Goal: Information Seeking & Learning: Learn about a topic

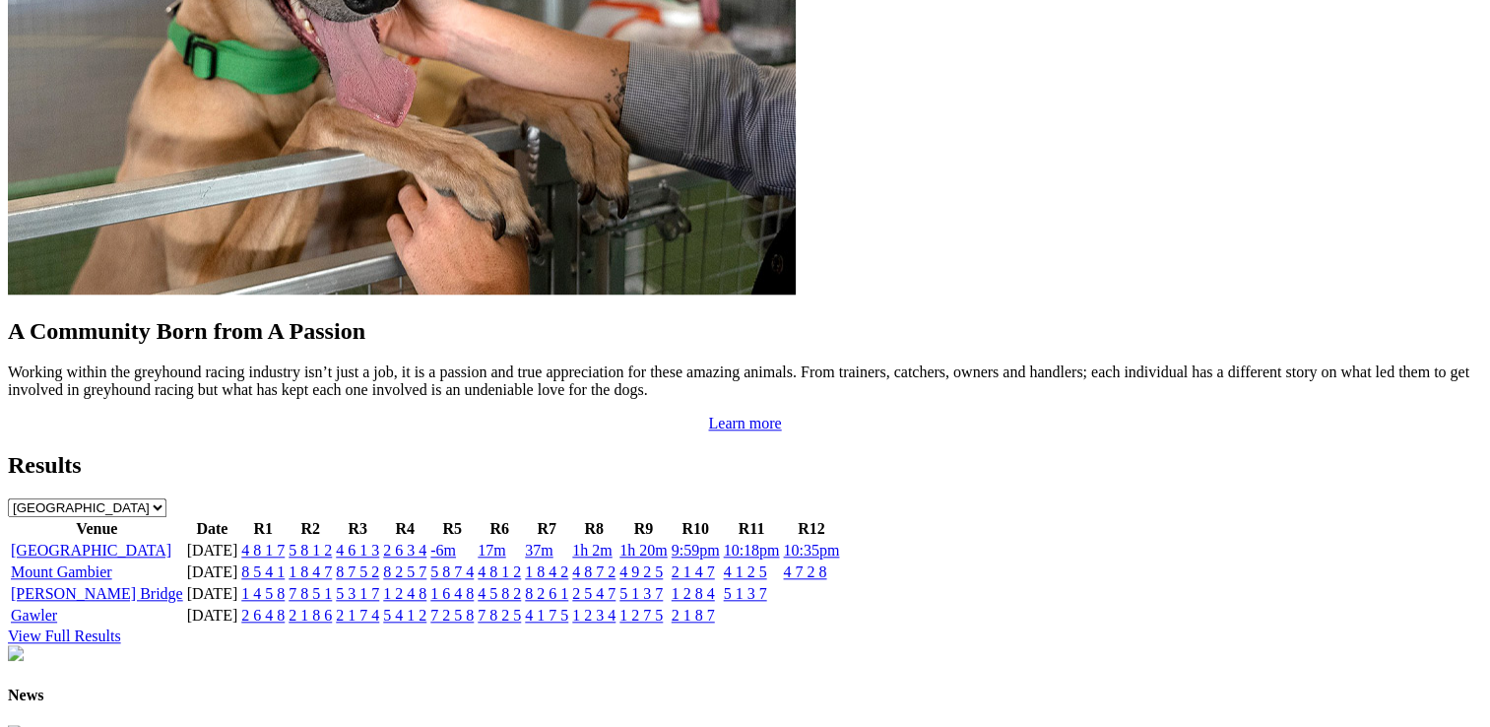
scroll to position [1773, 0]
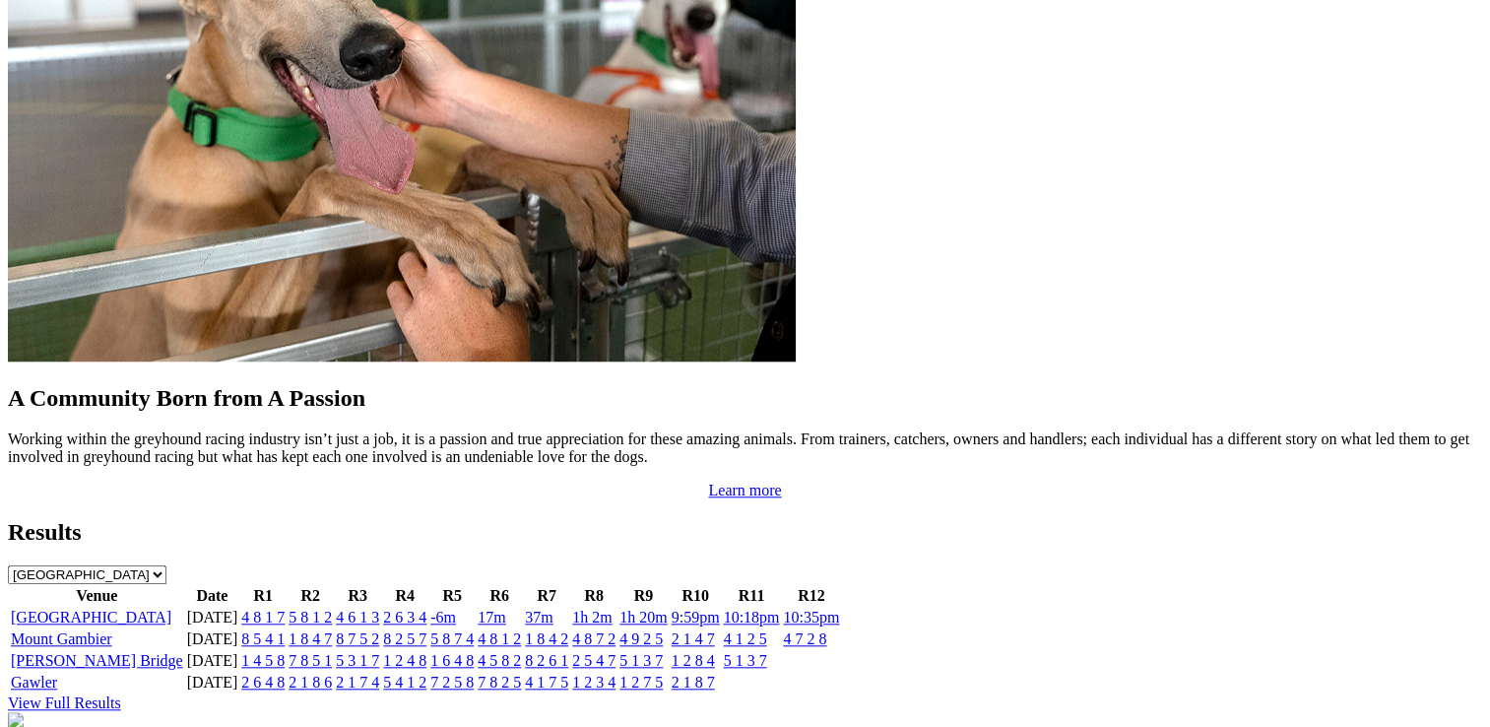
click at [456, 609] on link "-6m" at bounding box center [443, 617] width 26 height 17
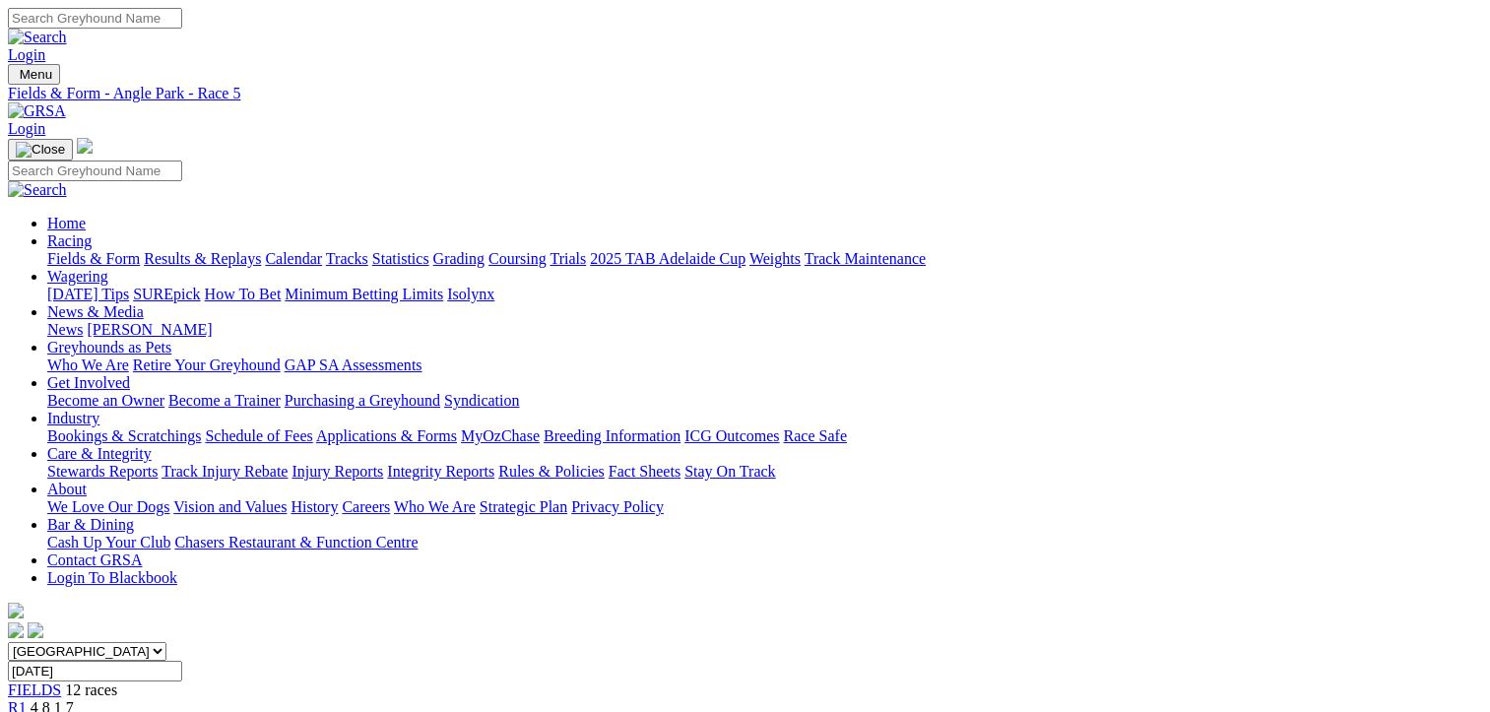
drag, startPoint x: -4, startPoint y: 376, endPoint x: 47, endPoint y: 503, distance: 137.0
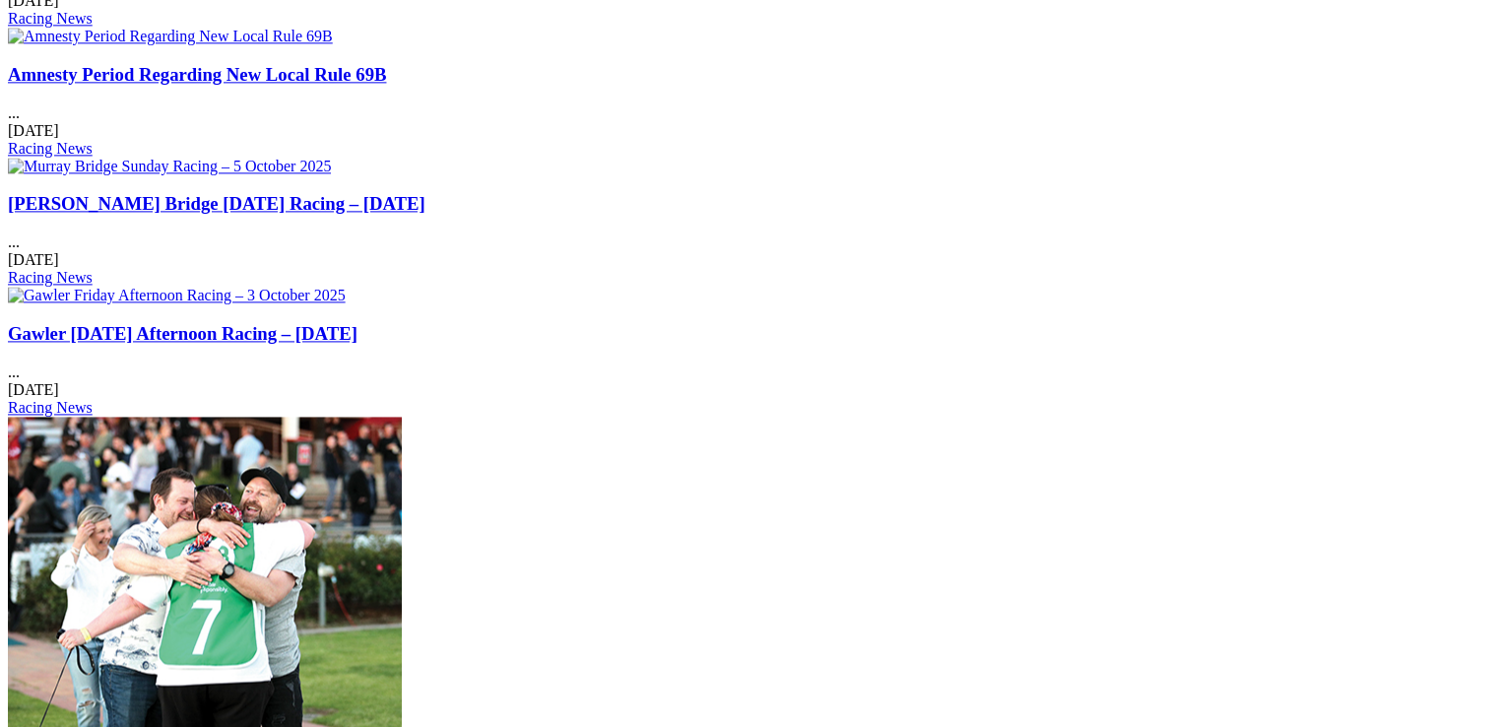
scroll to position [2662, 0]
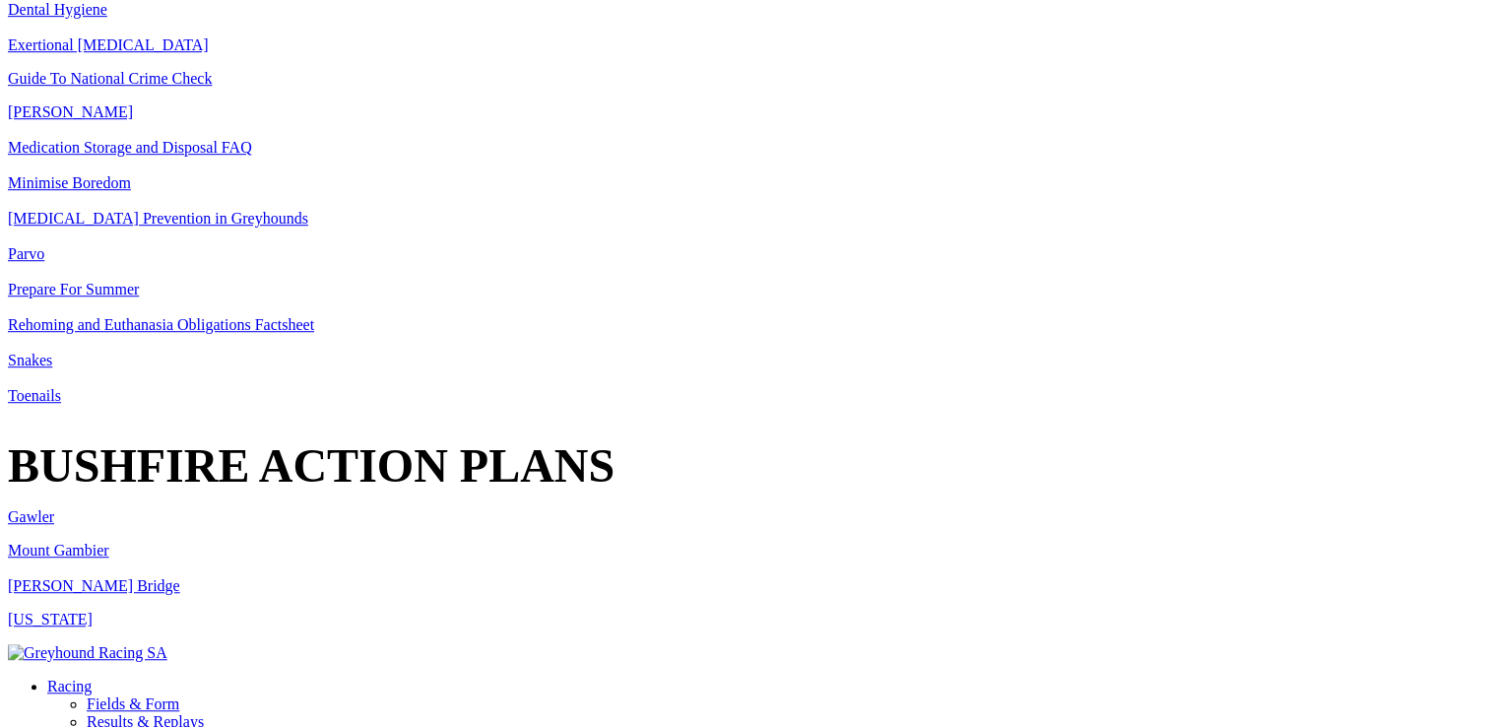
scroll to position [1281, 0]
